Goal: Find specific page/section: Find specific page/section

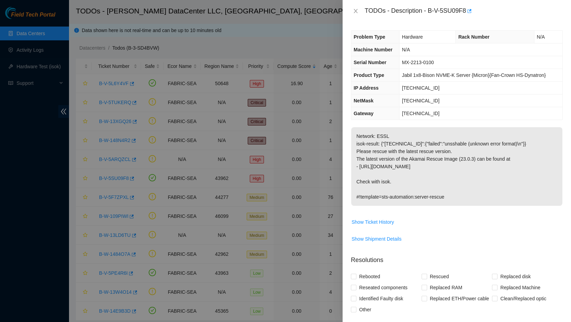
scroll to position [9, 0]
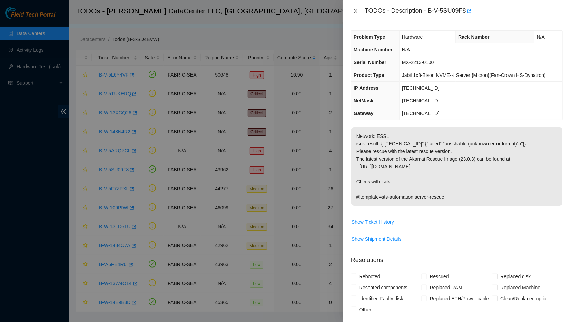
click at [355, 12] on icon "close" at bounding box center [356, 11] width 6 height 6
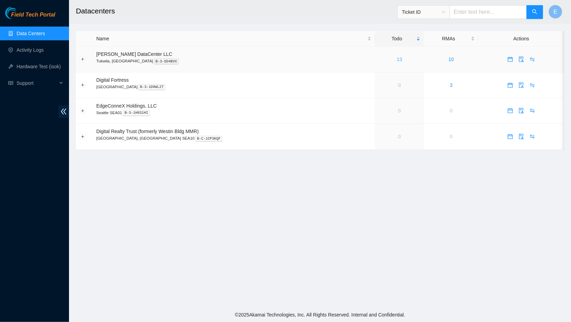
click at [397, 59] on link "13" at bounding box center [400, 60] width 6 height 6
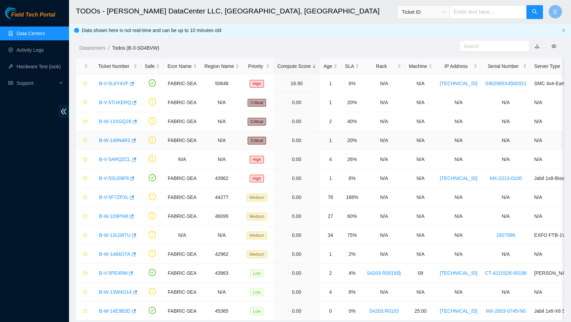
scroll to position [18, 0]
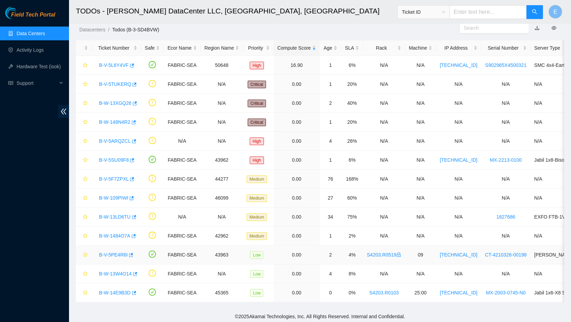
click at [114, 254] on link "B-V-5PE4R6I" at bounding box center [113, 255] width 29 height 6
